Goal: Information Seeking & Learning: Learn about a topic

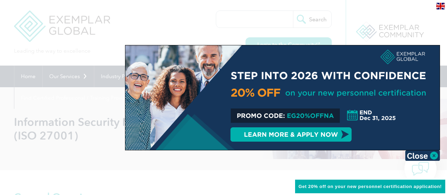
scroll to position [16, 0]
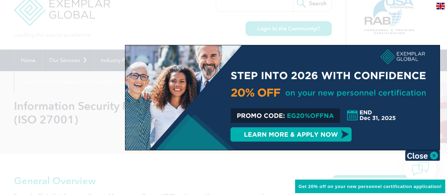
click at [331, 116] on div at bounding box center [282, 97] width 314 height 105
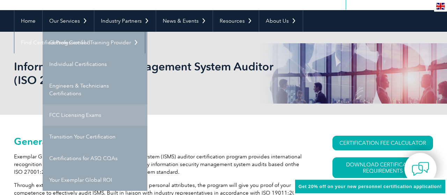
scroll to position [54, 0]
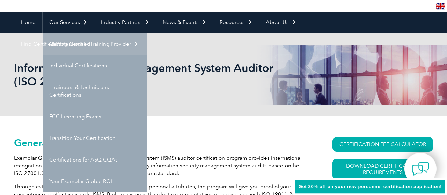
click at [82, 43] on link "Getting Certified" at bounding box center [95, 44] width 105 height 22
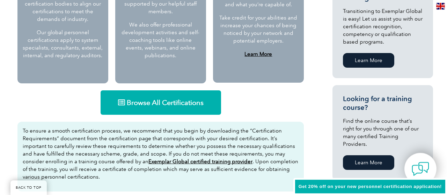
scroll to position [443, 0]
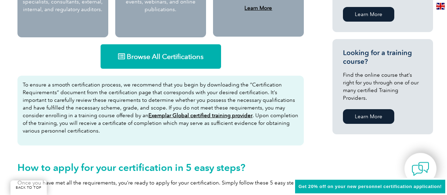
click at [169, 59] on span "Browse All Certifications" at bounding box center [165, 56] width 77 height 7
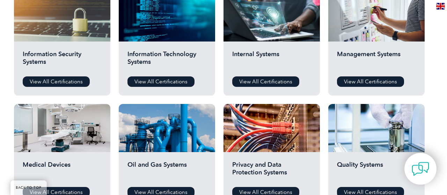
scroll to position [388, 0]
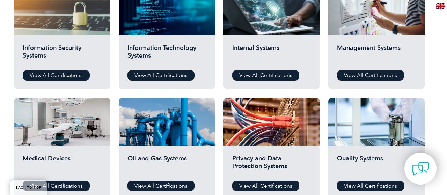
click at [228, 130] on div at bounding box center [271, 122] width 96 height 48
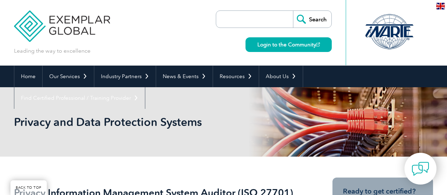
scroll to position [84, 0]
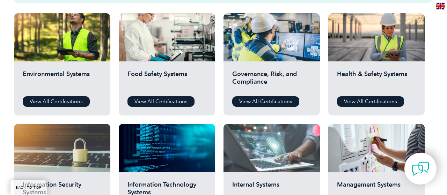
scroll to position [249, 0]
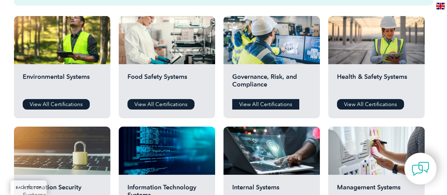
click at [274, 108] on link "View All Certifications" at bounding box center [265, 104] width 67 height 10
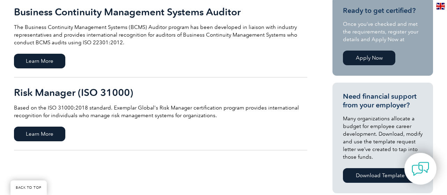
scroll to position [180, 0]
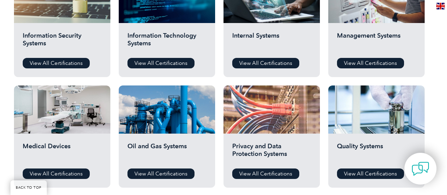
scroll to position [409, 0]
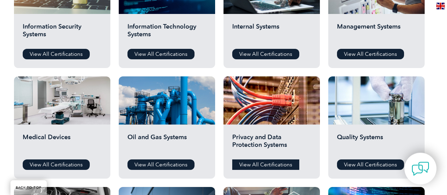
click at [269, 167] on link "View All Certifications" at bounding box center [265, 165] width 67 height 10
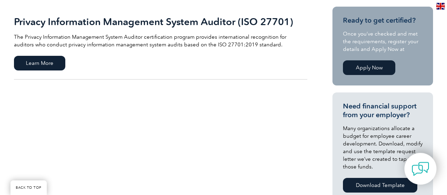
scroll to position [170, 0]
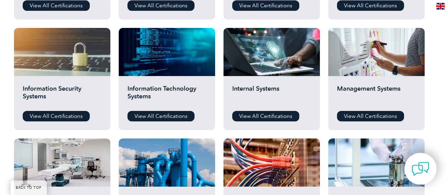
scroll to position [343, 0]
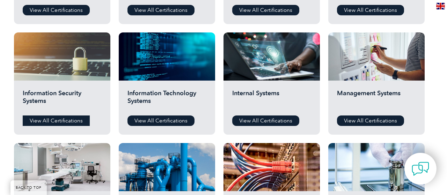
click at [59, 118] on link "View All Certifications" at bounding box center [56, 121] width 67 height 10
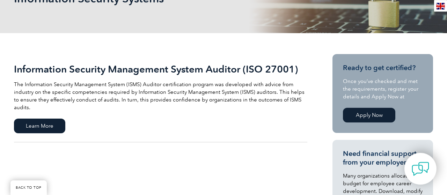
scroll to position [122, 0]
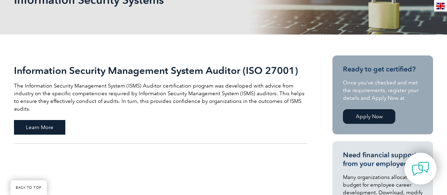
click at [50, 120] on span "Learn More" at bounding box center [39, 127] width 51 height 15
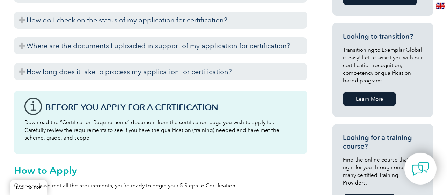
scroll to position [419, 0]
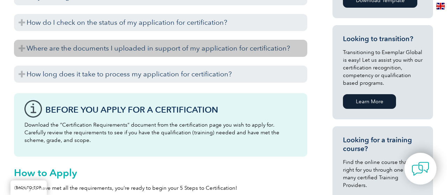
click at [234, 49] on h3 "Where are the documents I uploaded in support of my application for certificati…" at bounding box center [160, 48] width 293 height 17
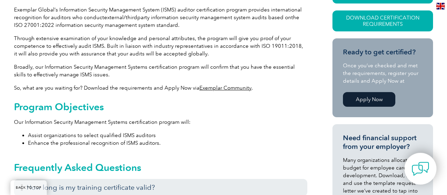
scroll to position [172, 0]
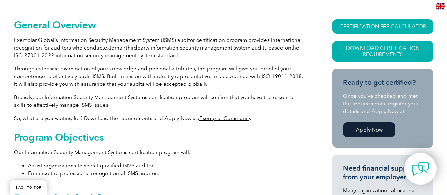
click at [242, 117] on link "Exemplar Community" at bounding box center [225, 118] width 52 height 6
